Goal: Task Accomplishment & Management: Manage account settings

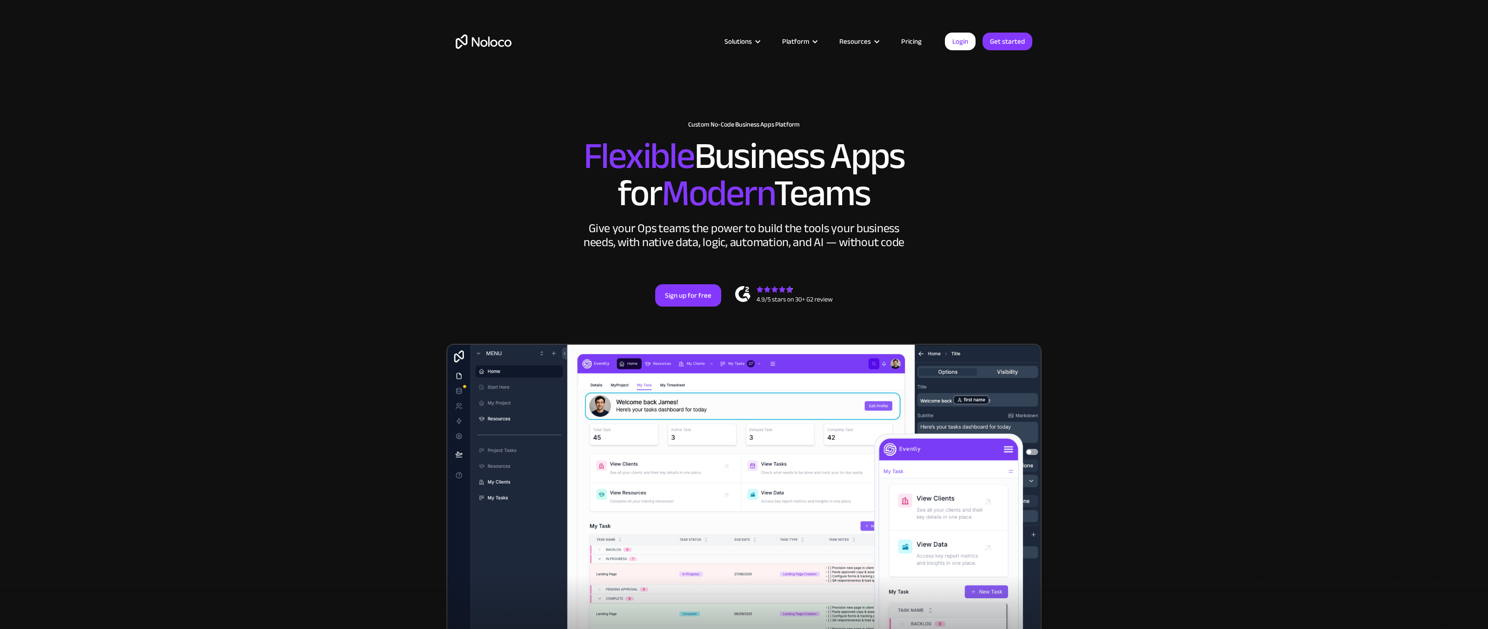
click at [1070, 204] on section "New: Connect Noloco to Stripe Custom No-Code Business Apps Platform Flexible Bu…" at bounding box center [744, 383] width 1488 height 767
click at [960, 35] on link "Login" at bounding box center [960, 42] width 31 height 18
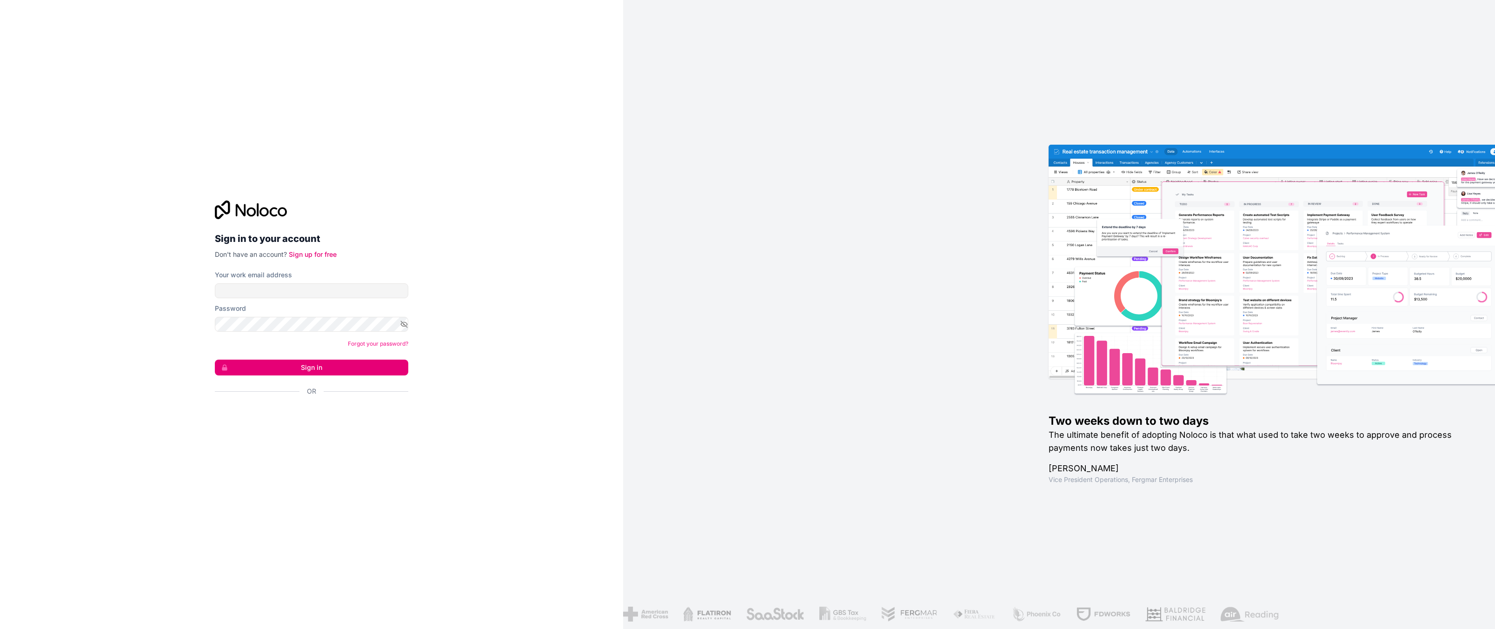
drag, startPoint x: 515, startPoint y: 367, endPoint x: 467, endPoint y: 379, distance: 49.7
click at [514, 368] on div "Sign in to your account Don't have an account? Sign up for free Your work email…" at bounding box center [311, 314] width 623 height 629
click at [303, 287] on input "Your work email address" at bounding box center [311, 290] width 193 height 15
click at [0, 628] on com-1password-button at bounding box center [0, 629] width 0 height 0
type input "zreid@hamlettai.com"
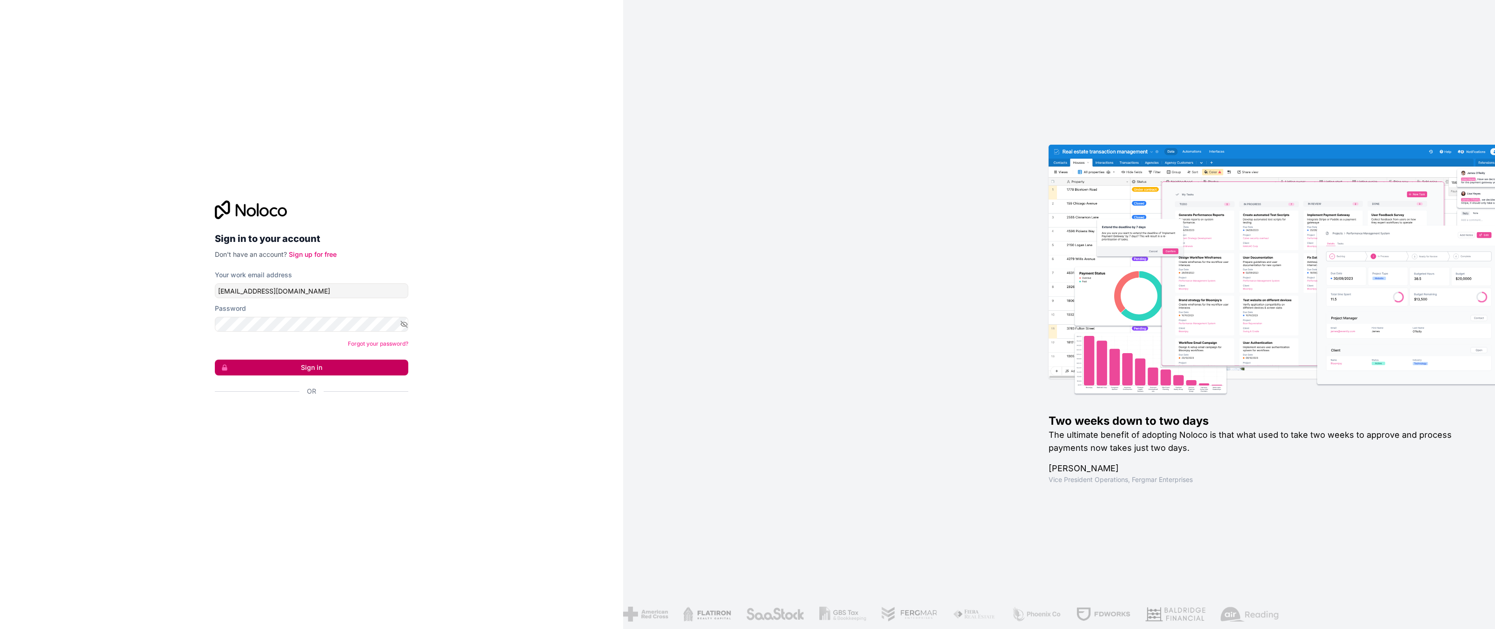
click at [326, 363] on button "Sign in" at bounding box center [311, 367] width 193 height 16
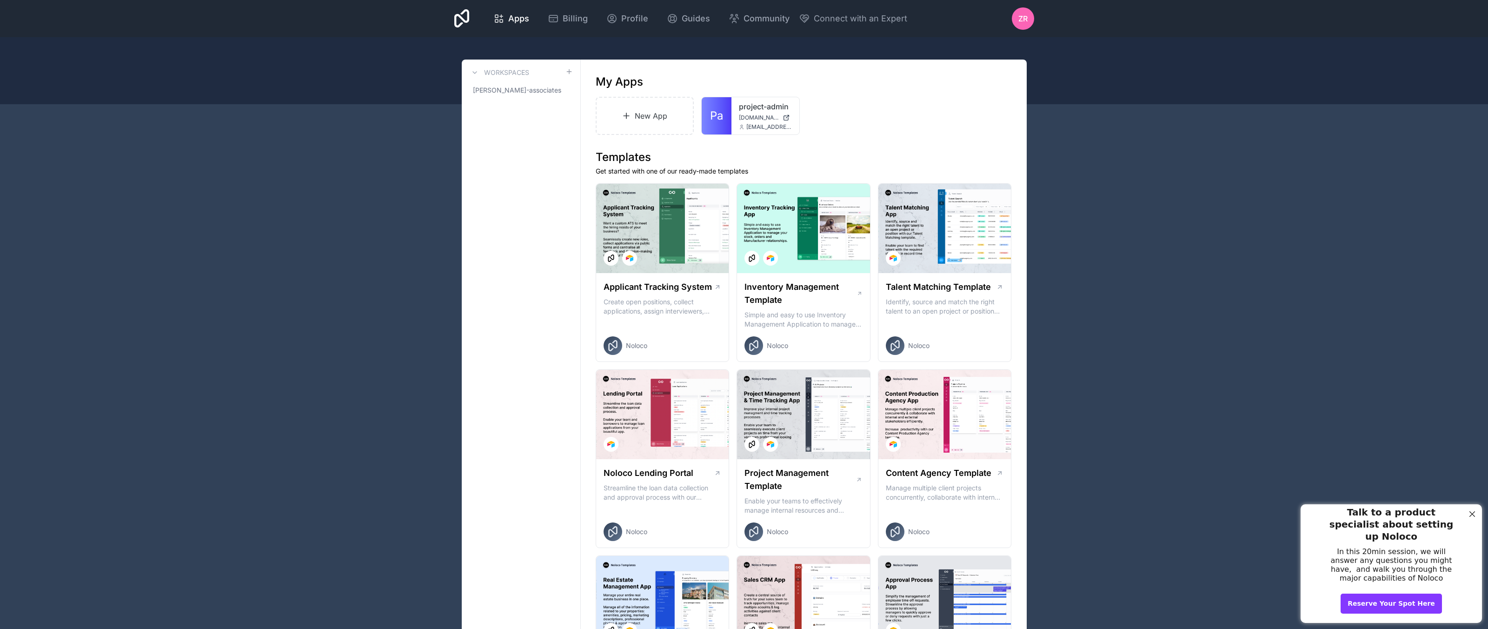
click at [1474, 514] on div "Close Step" at bounding box center [1472, 514] width 12 height 12
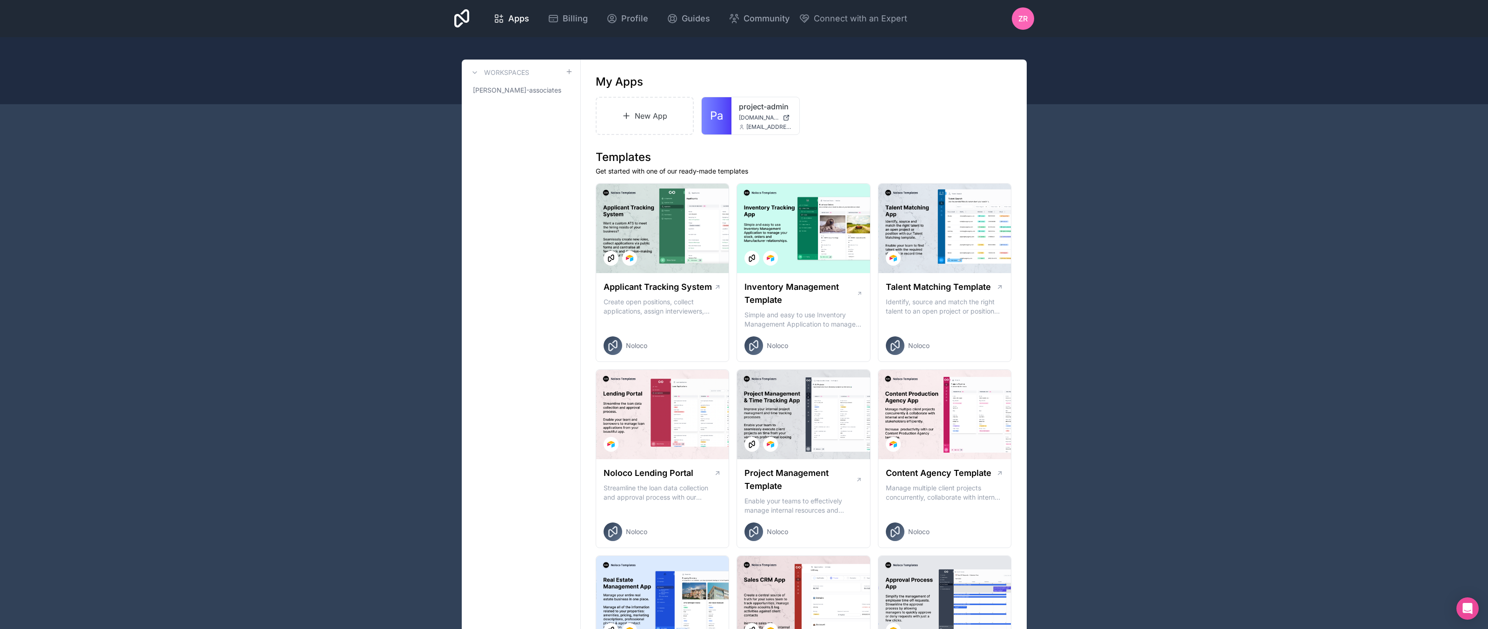
click at [731, 123] on link "Pa" at bounding box center [717, 115] width 30 height 37
